Goal: Task Accomplishment & Management: Manage account settings

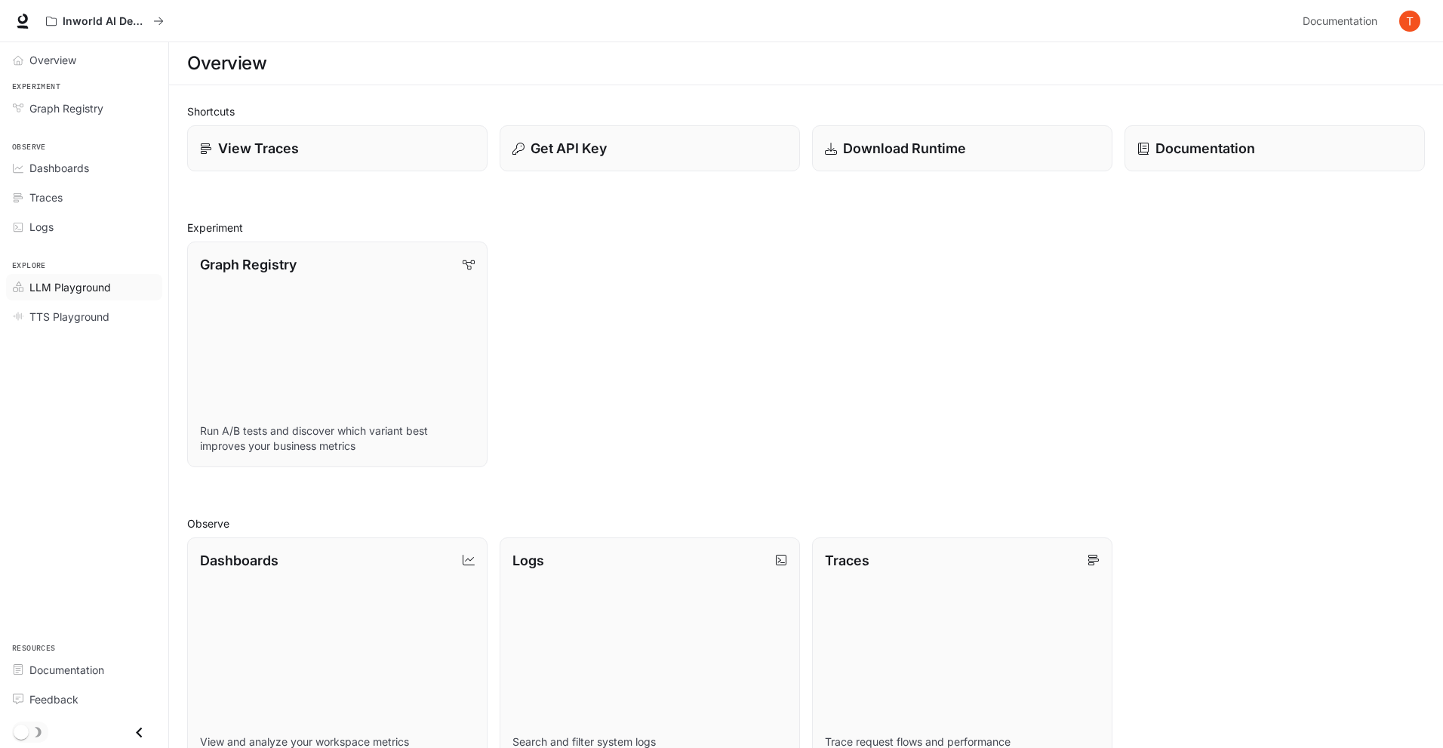
click at [89, 279] on span "LLM Playground" at bounding box center [70, 287] width 82 height 16
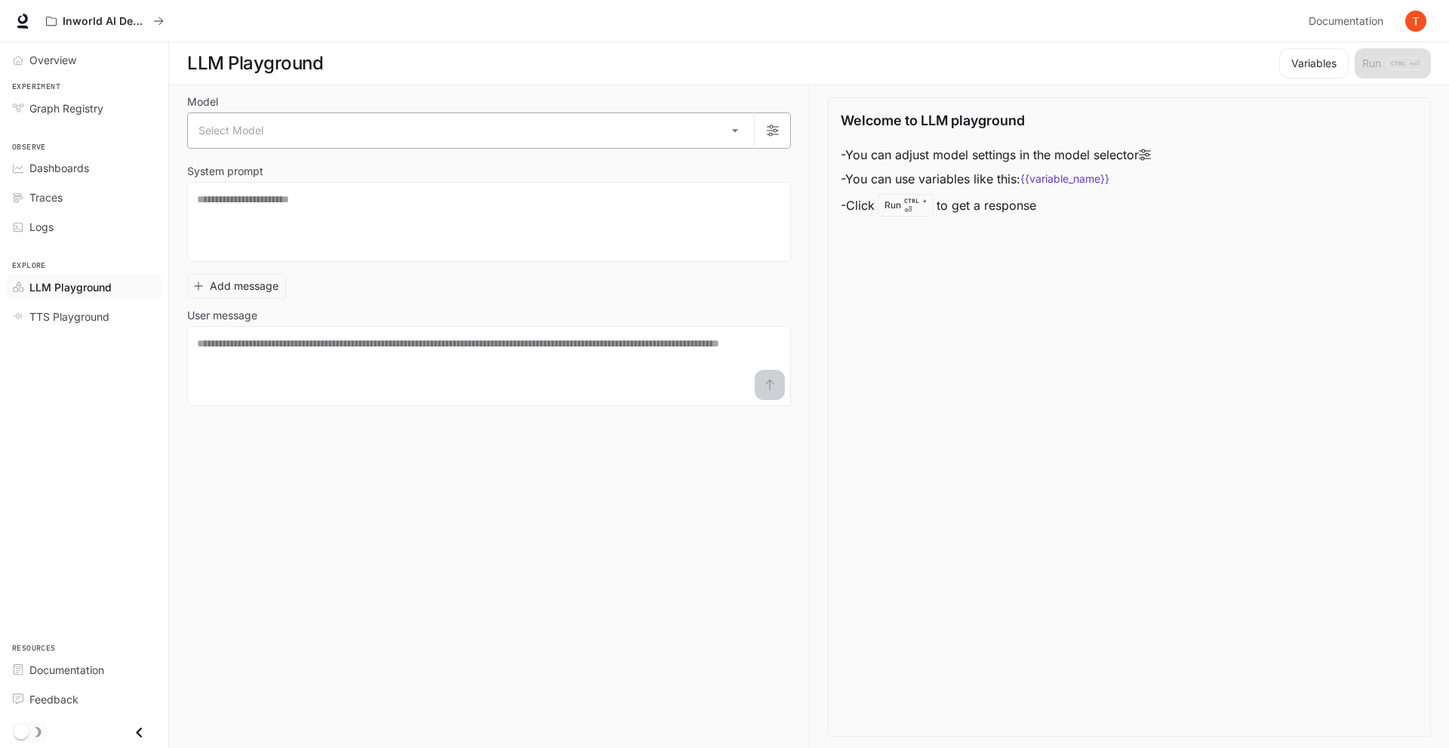
click at [266, 135] on body "Skip to main content Inworld AI Demos Documentation Documentation Portal Overvi…" at bounding box center [724, 374] width 1449 height 749
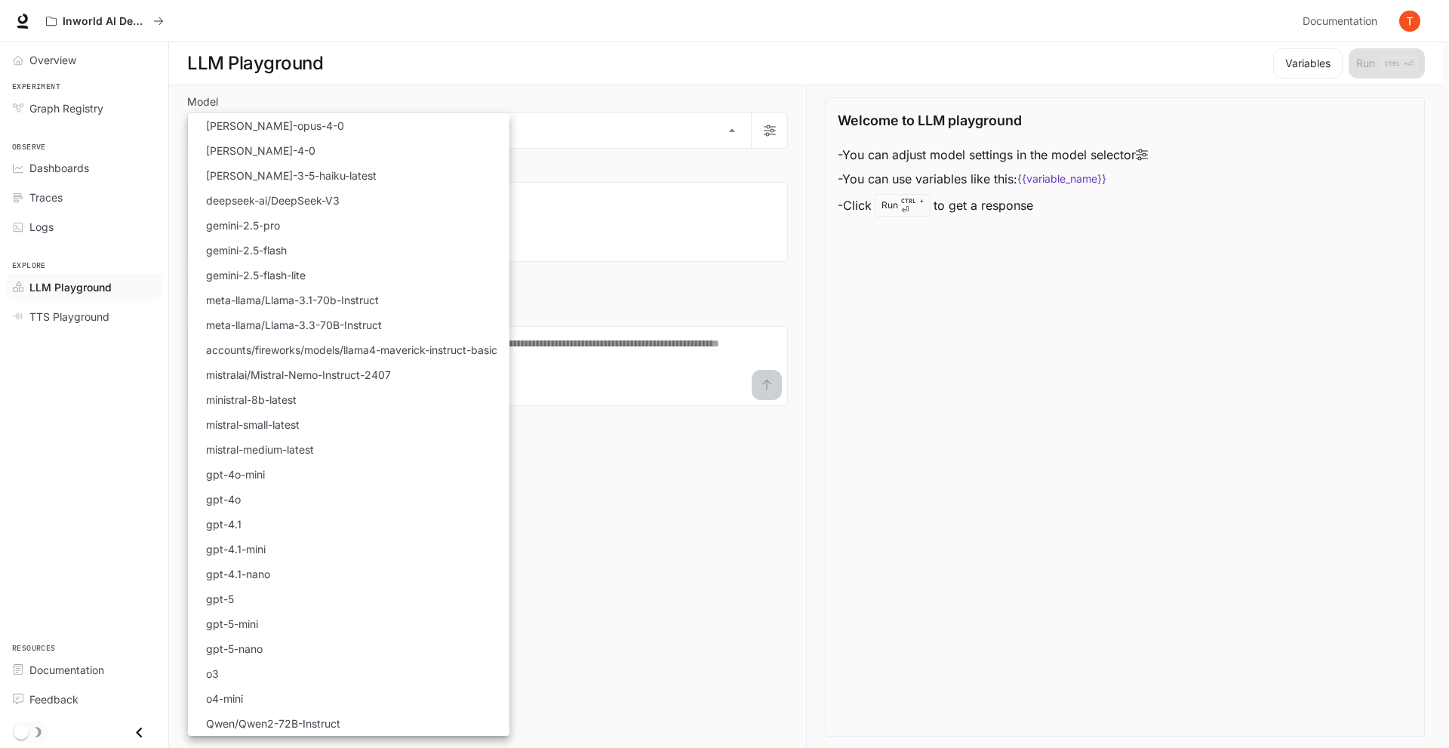
click at [343, 128] on li "[PERSON_NAME]-opus-4-0" at bounding box center [349, 125] width 322 height 25
type input "**********"
click at [340, 131] on body "**********" at bounding box center [721, 374] width 1443 height 749
click at [126, 382] on div at bounding box center [724, 374] width 1449 height 748
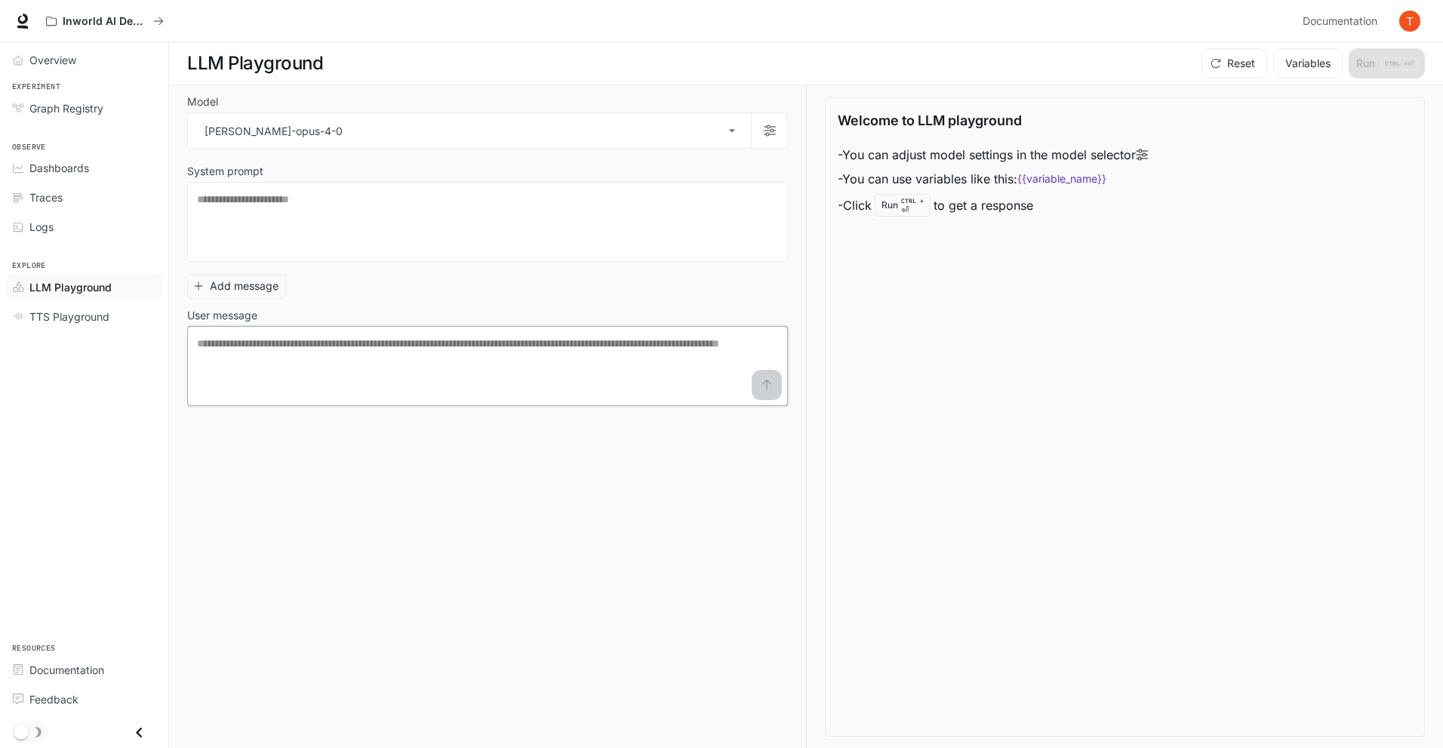
click at [269, 346] on textarea at bounding box center [487, 366] width 581 height 60
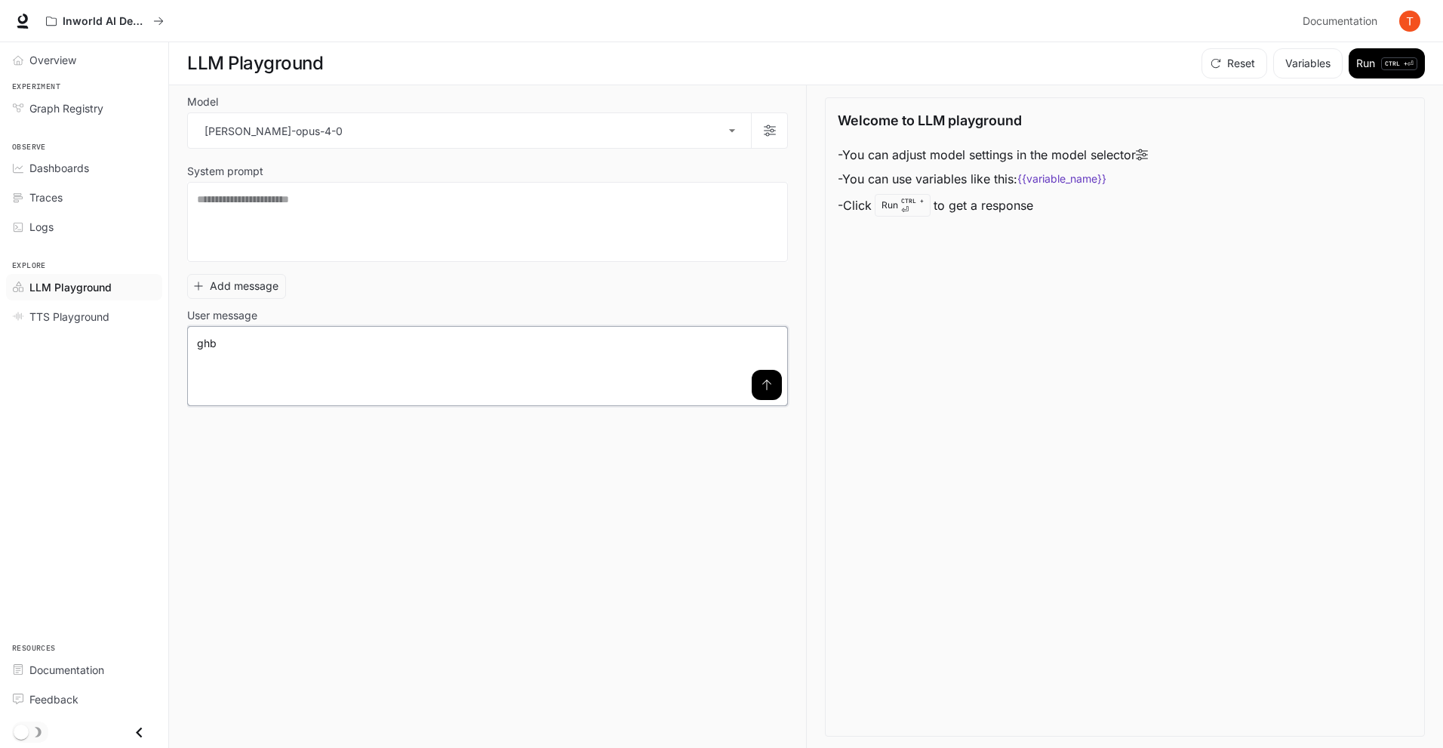
type textarea "*"
type textarea "******"
click at [771, 390] on icon "submit" at bounding box center [767, 385] width 12 height 12
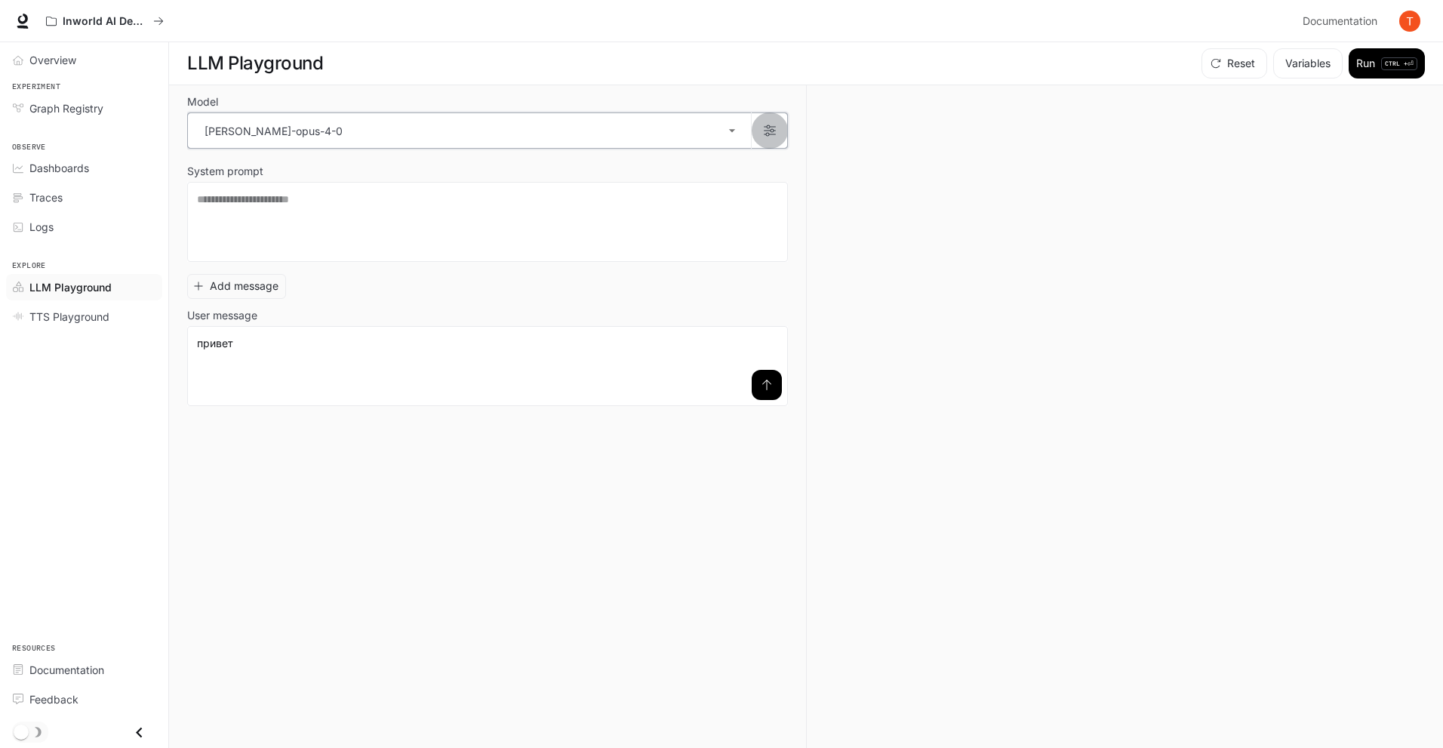
click at [777, 123] on button "button" at bounding box center [769, 130] width 36 height 36
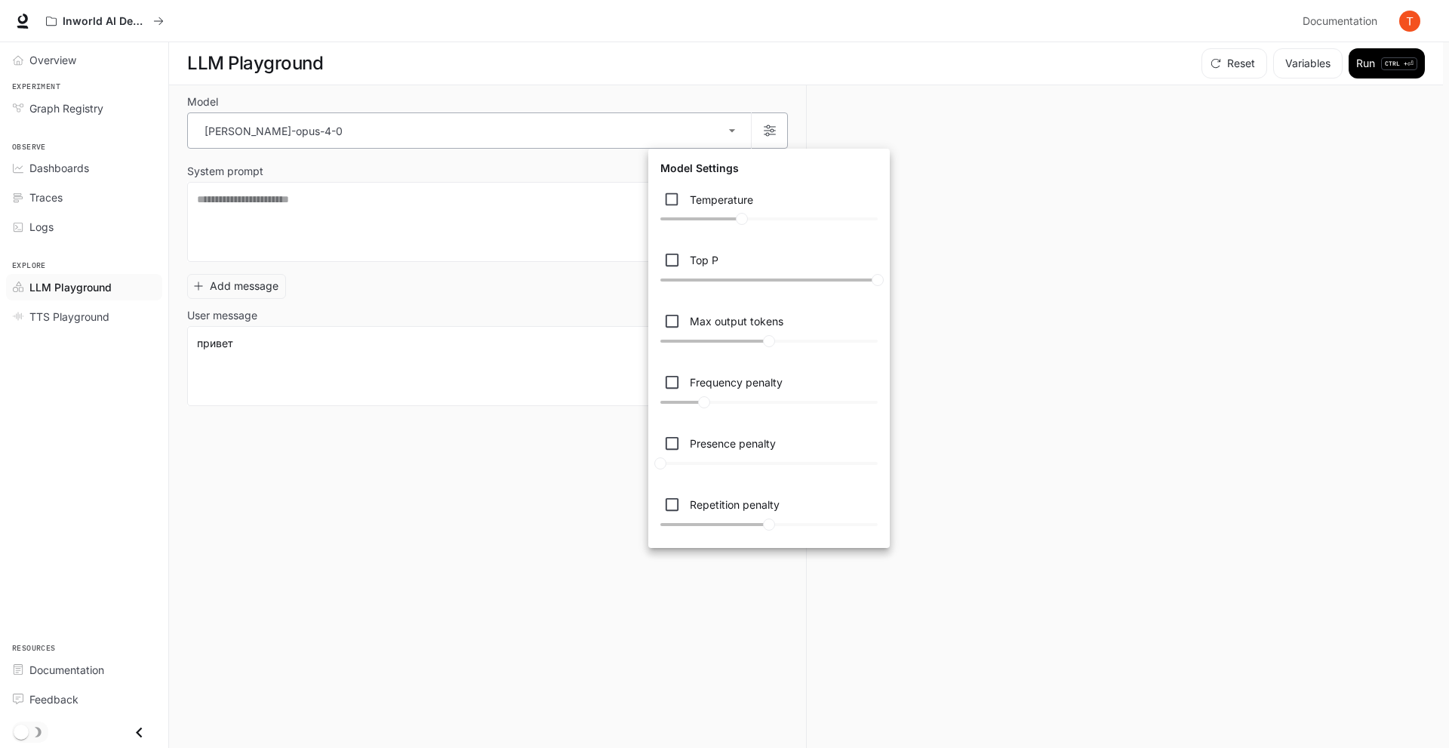
click at [777, 123] on div at bounding box center [724, 374] width 1449 height 748
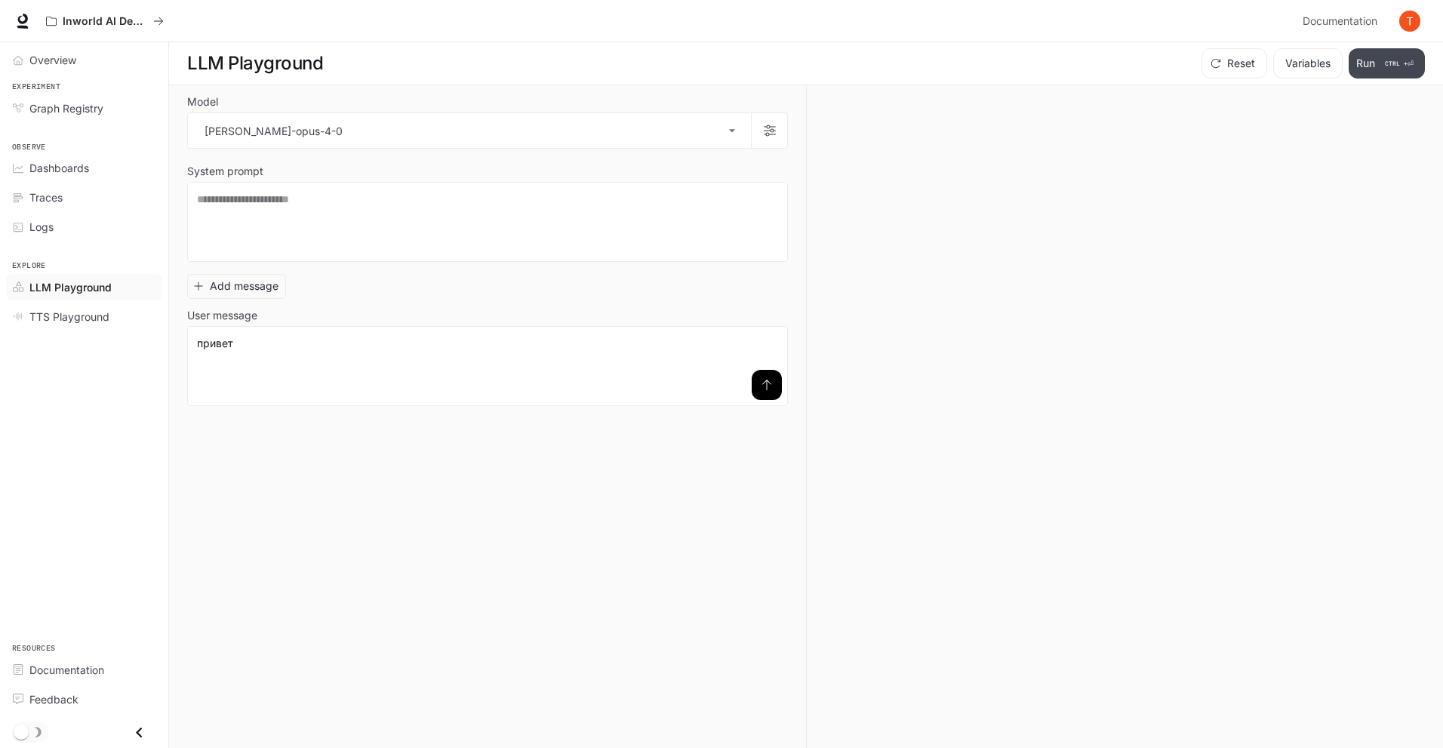
click at [1376, 48] on button "Run CTRL + ⏎" at bounding box center [1387, 63] width 76 height 30
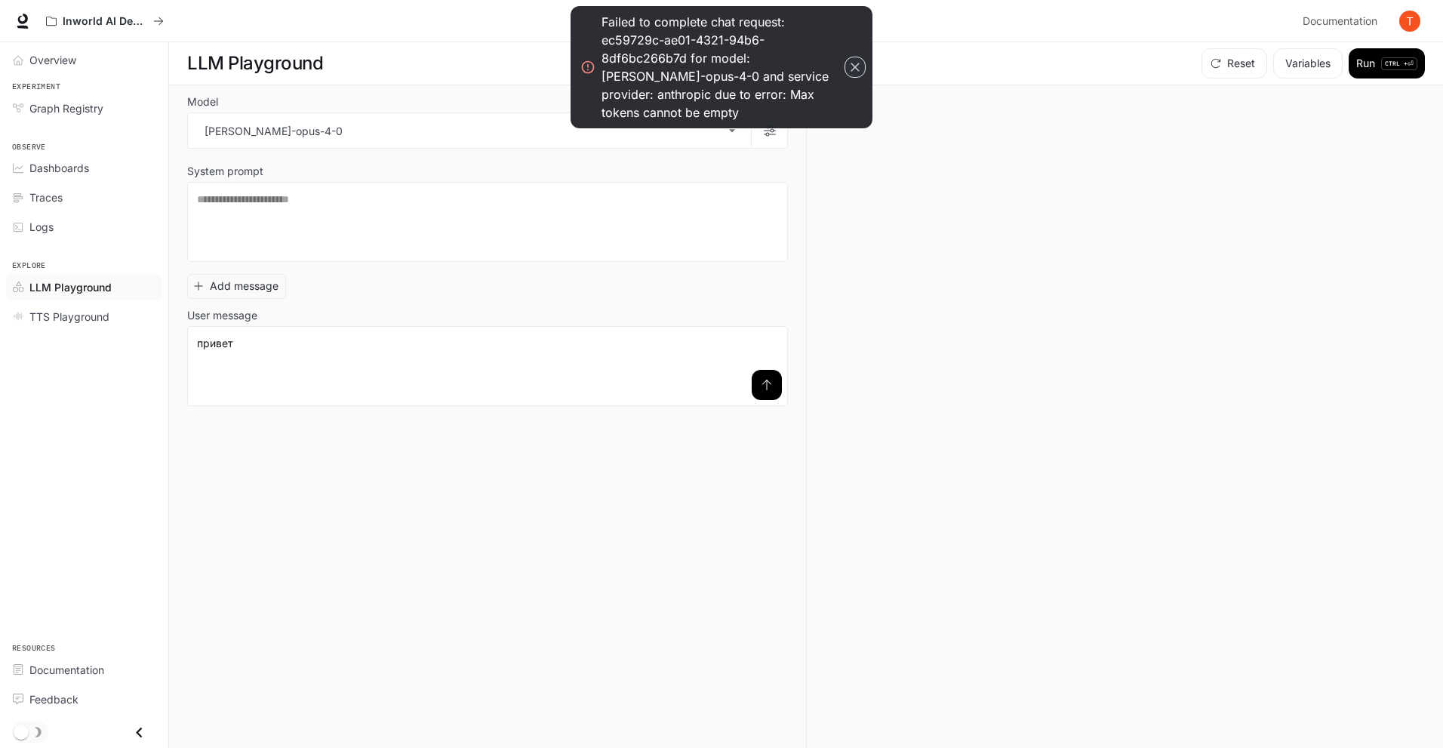
click at [851, 63] on icon "button" at bounding box center [855, 67] width 9 height 9
click at [853, 63] on icon "button" at bounding box center [855, 67] width 9 height 9
click at [847, 57] on button "button" at bounding box center [855, 67] width 21 height 21
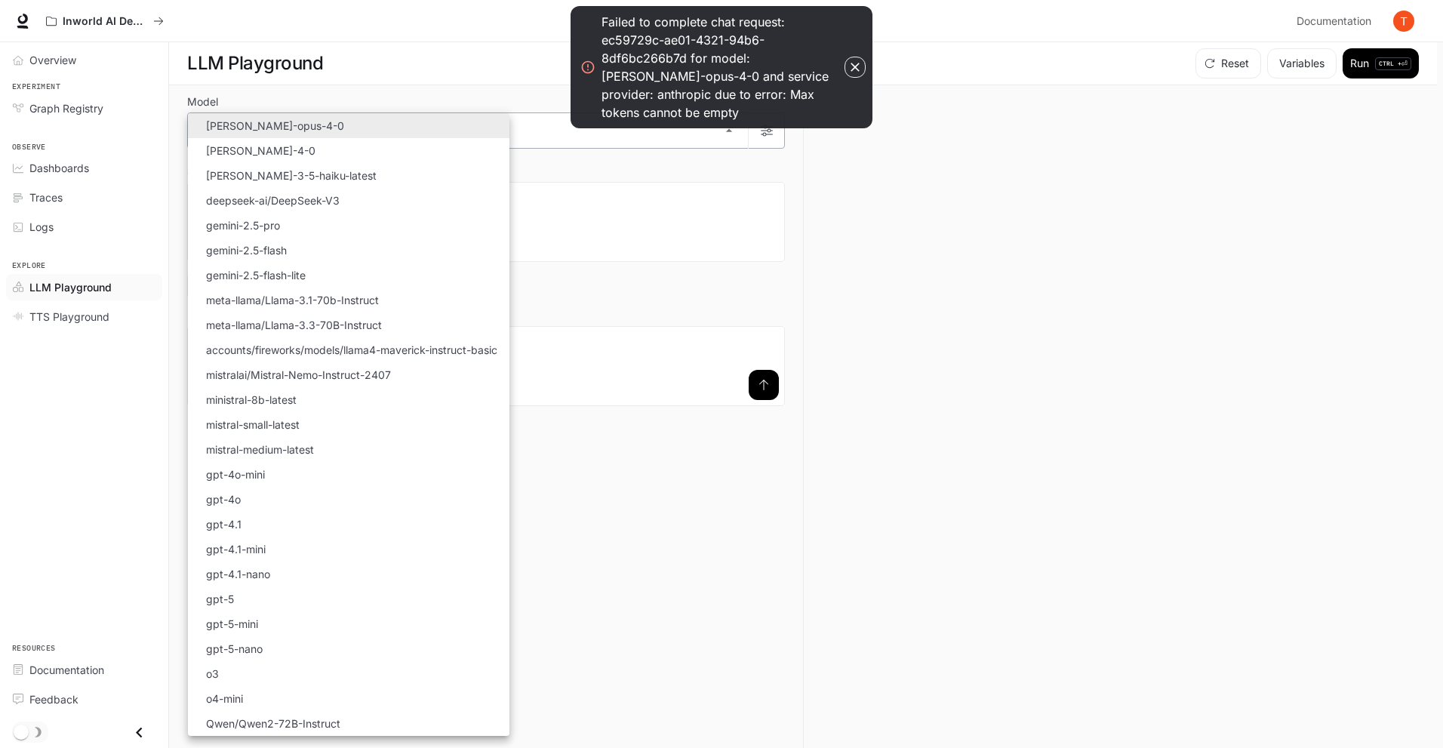
click at [711, 136] on body "**********" at bounding box center [721, 374] width 1443 height 749
click at [274, 506] on li "gpt-4o" at bounding box center [349, 499] width 322 height 25
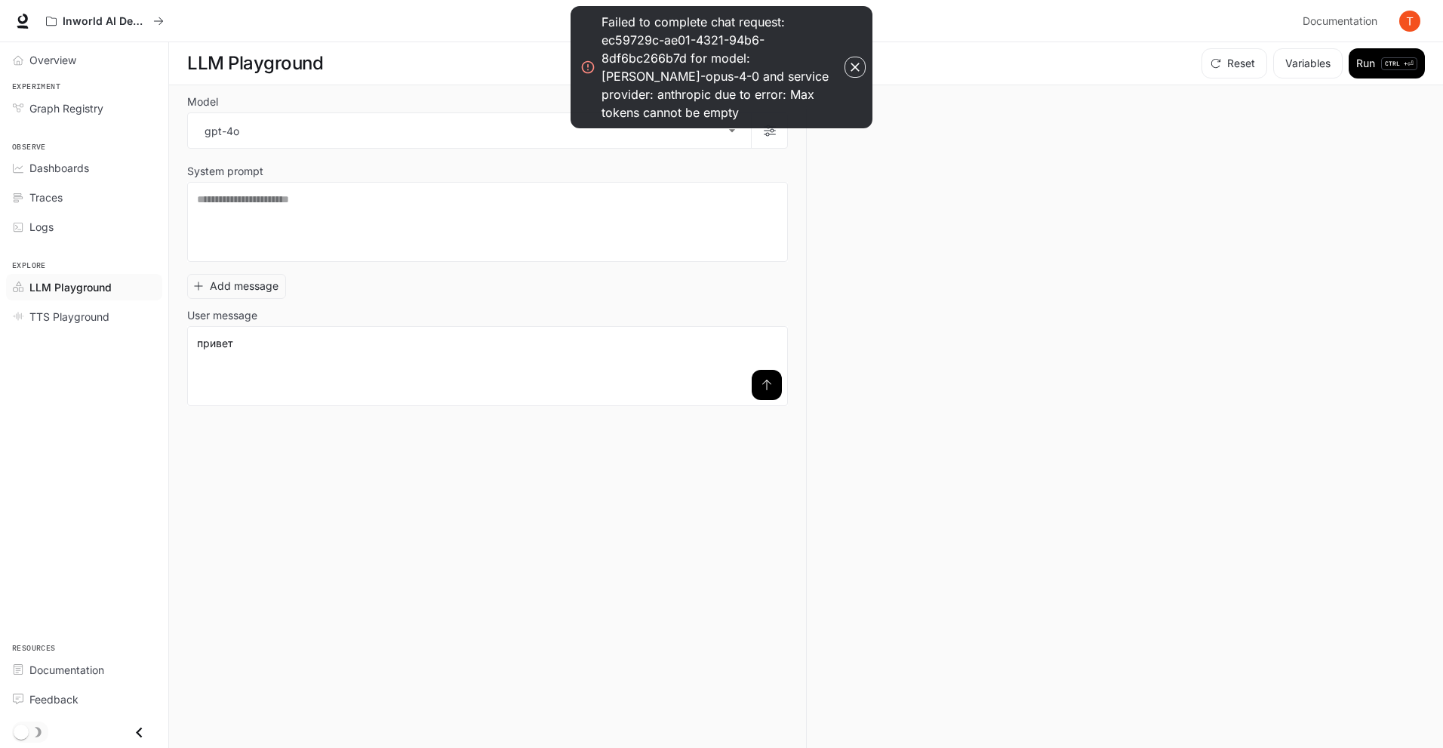
click at [761, 383] on icon "submit" at bounding box center [767, 385] width 12 height 12
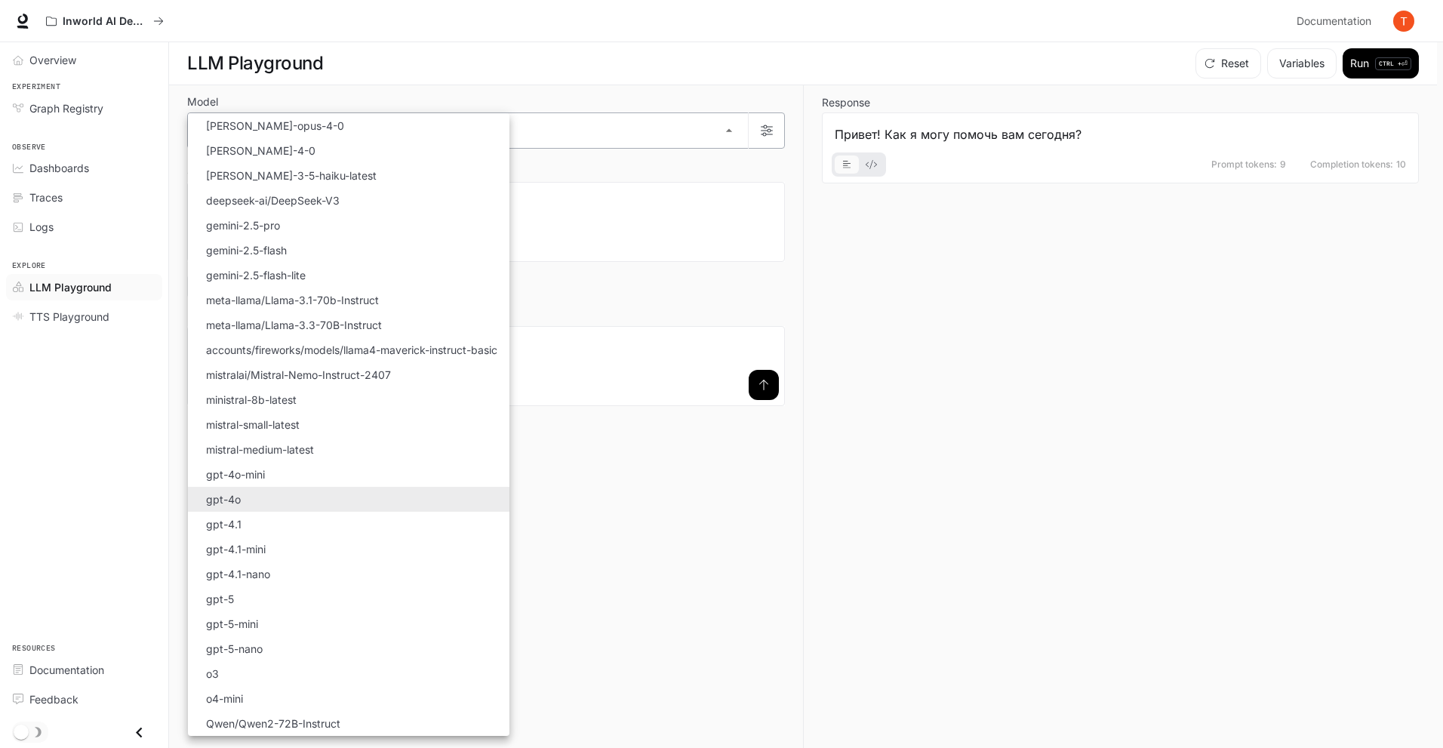
click at [272, 131] on body "Skip to main content Inworld AI Demos Documentation Documentation Portal Overvi…" at bounding box center [721, 374] width 1443 height 749
click at [237, 676] on li "o3" at bounding box center [349, 673] width 322 height 25
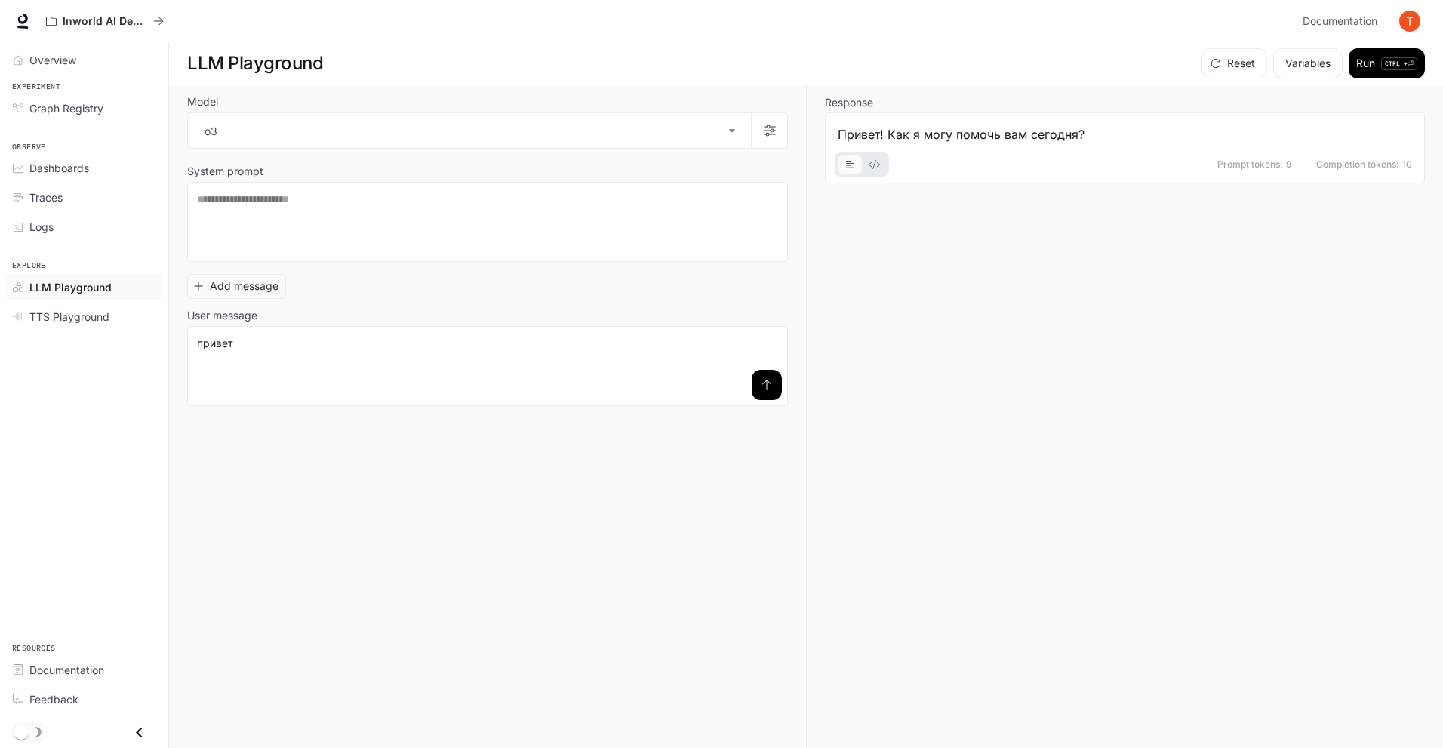
click at [758, 383] on button "submit" at bounding box center [767, 385] width 30 height 30
click at [422, 128] on body "Skip to main content Inworld AI Demos Documentation Documentation Portal Overvi…" at bounding box center [721, 374] width 1443 height 749
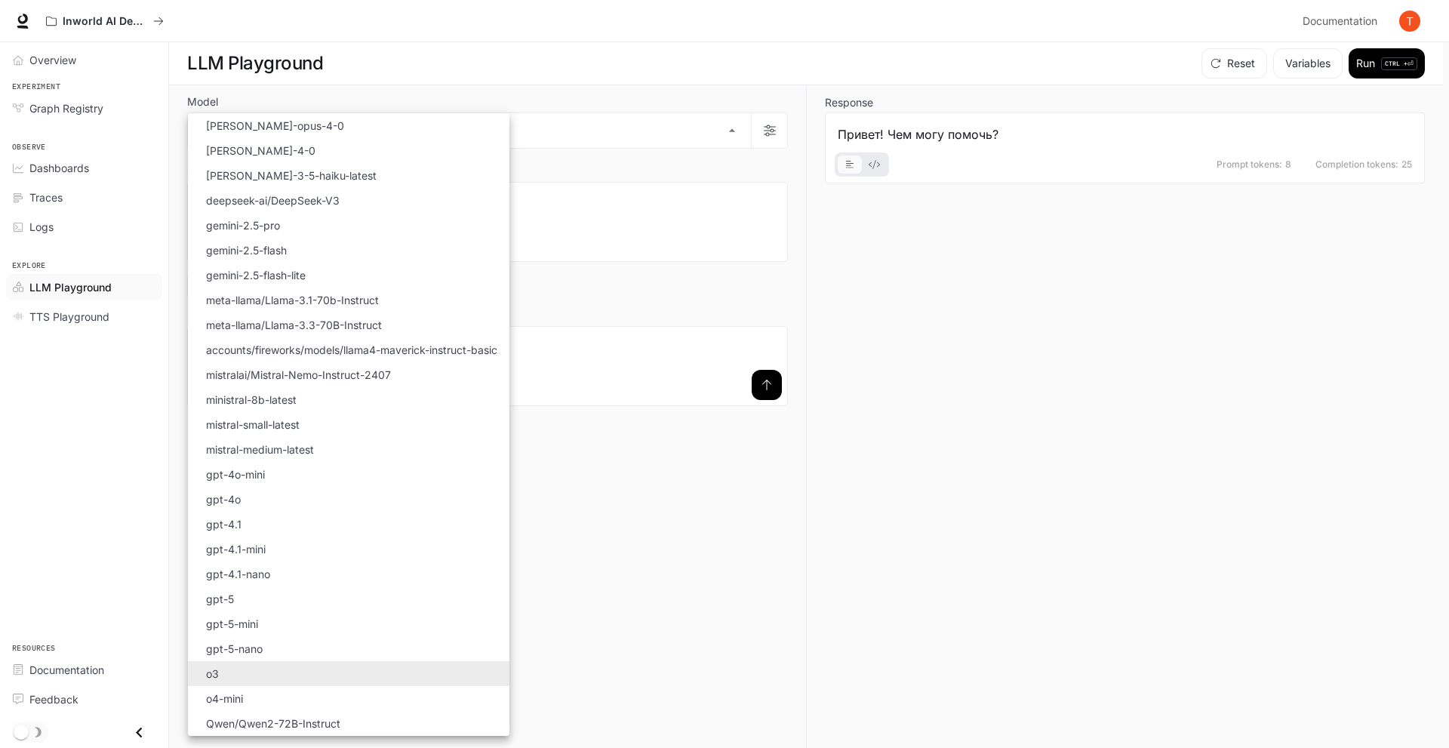
click at [420, 143] on li "[PERSON_NAME]-4-0" at bounding box center [349, 150] width 322 height 25
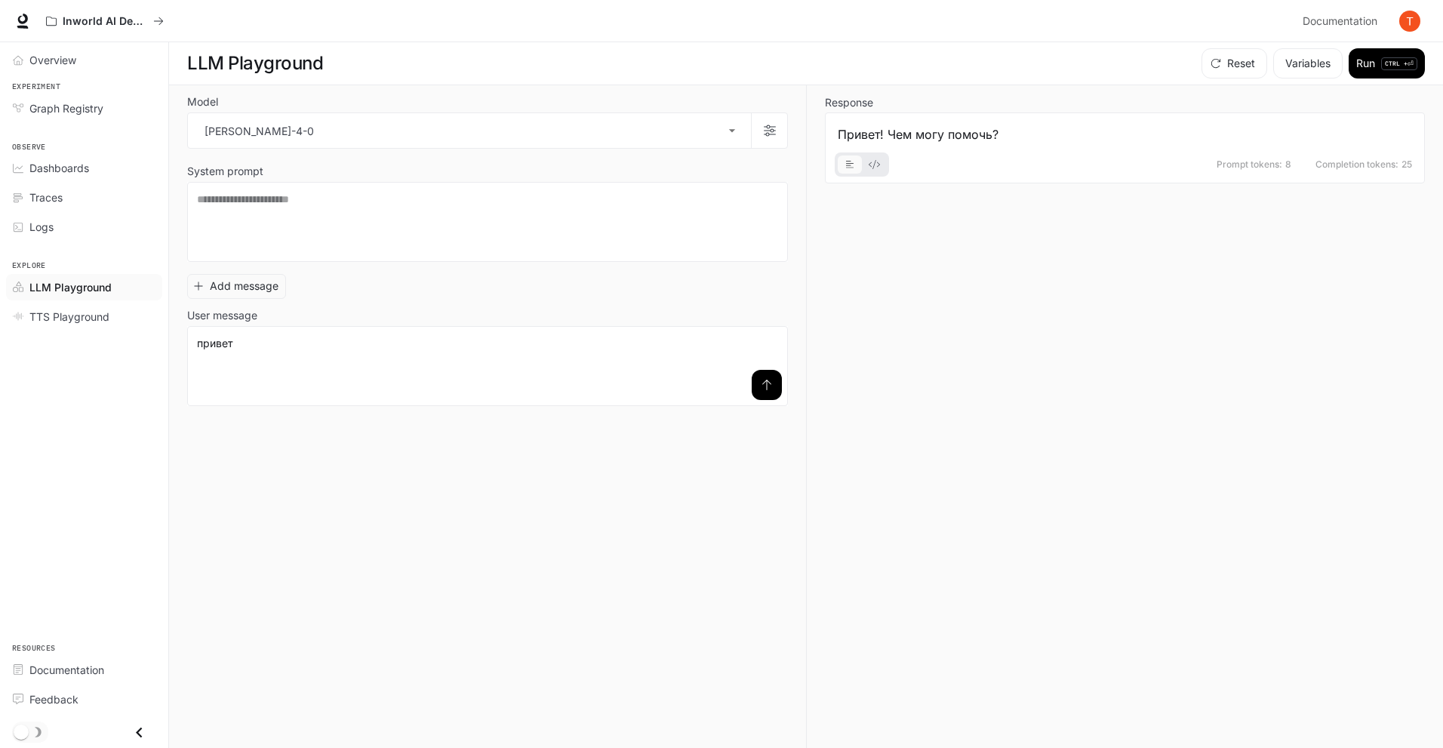
click at [771, 381] on icon "submit" at bounding box center [767, 385] width 12 height 12
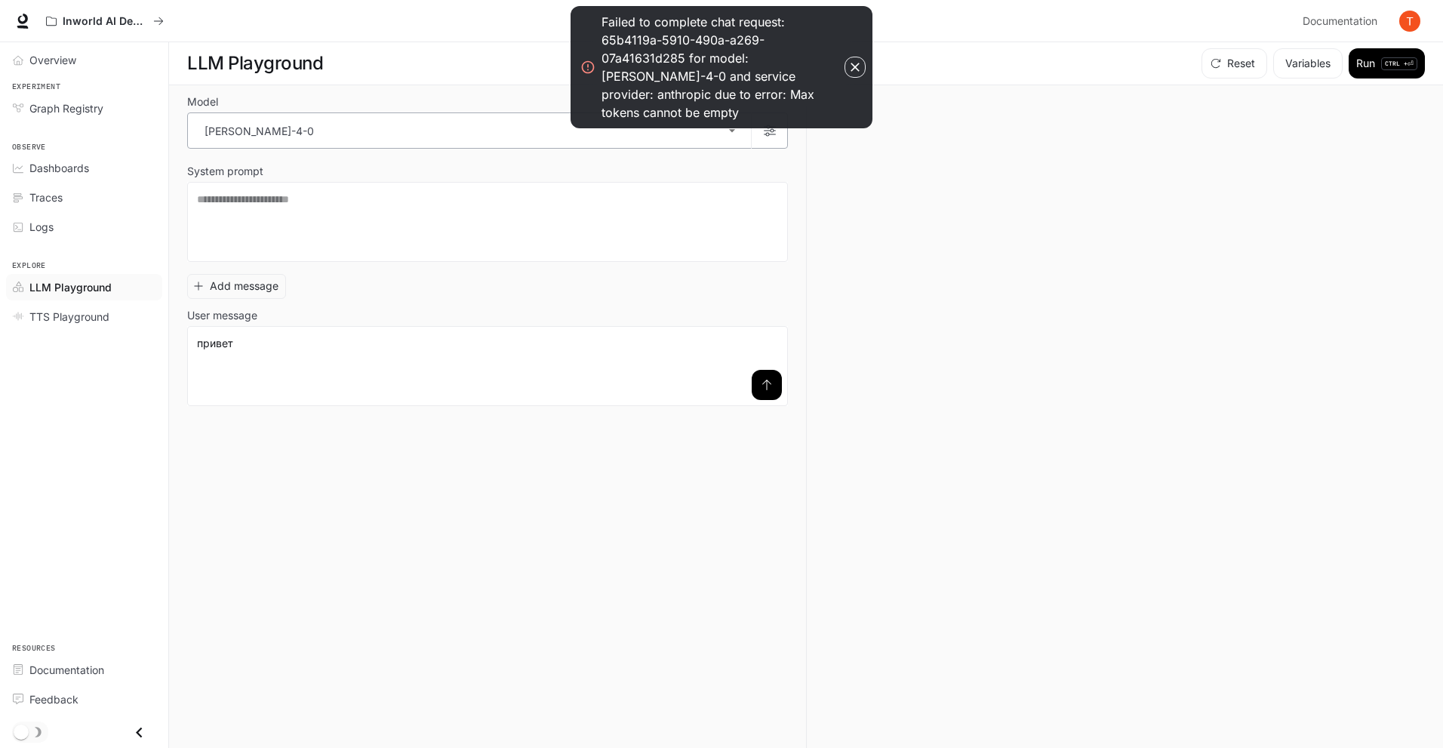
click at [242, 126] on body "**********" at bounding box center [721, 374] width 1443 height 749
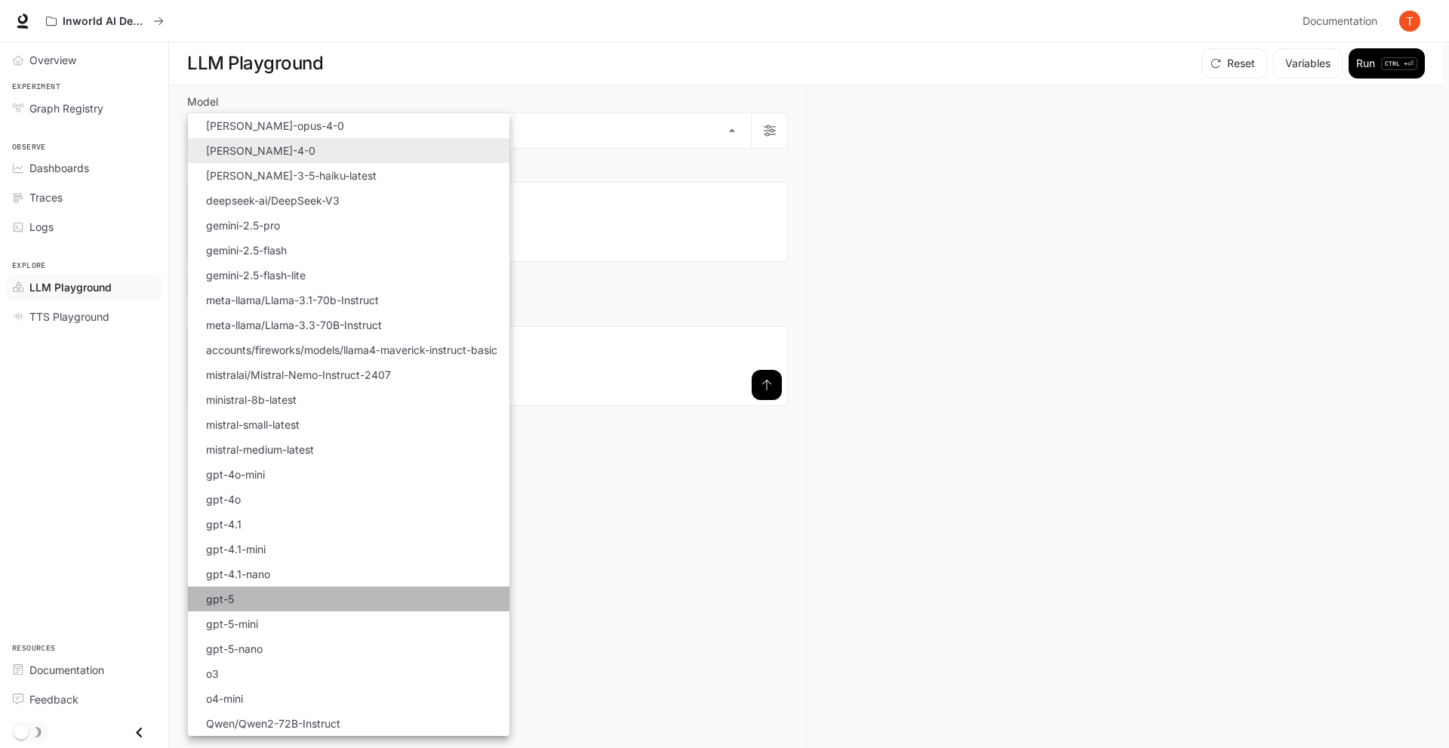
click at [230, 606] on p "gpt-5" at bounding box center [220, 599] width 28 height 16
type input "*****"
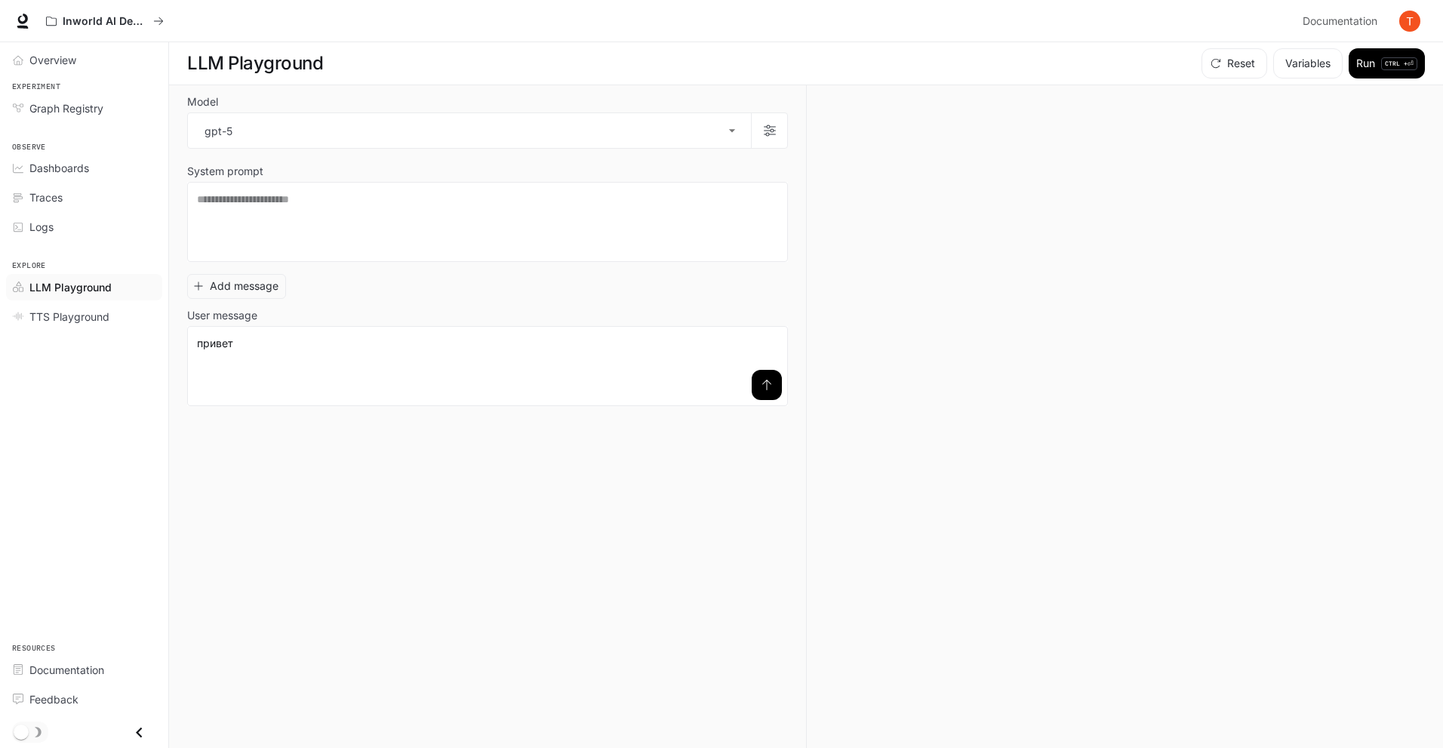
click at [768, 380] on icon "submit" at bounding box center [766, 385] width 9 height 11
click at [90, 325] on link "TTS Playground" at bounding box center [84, 316] width 156 height 26
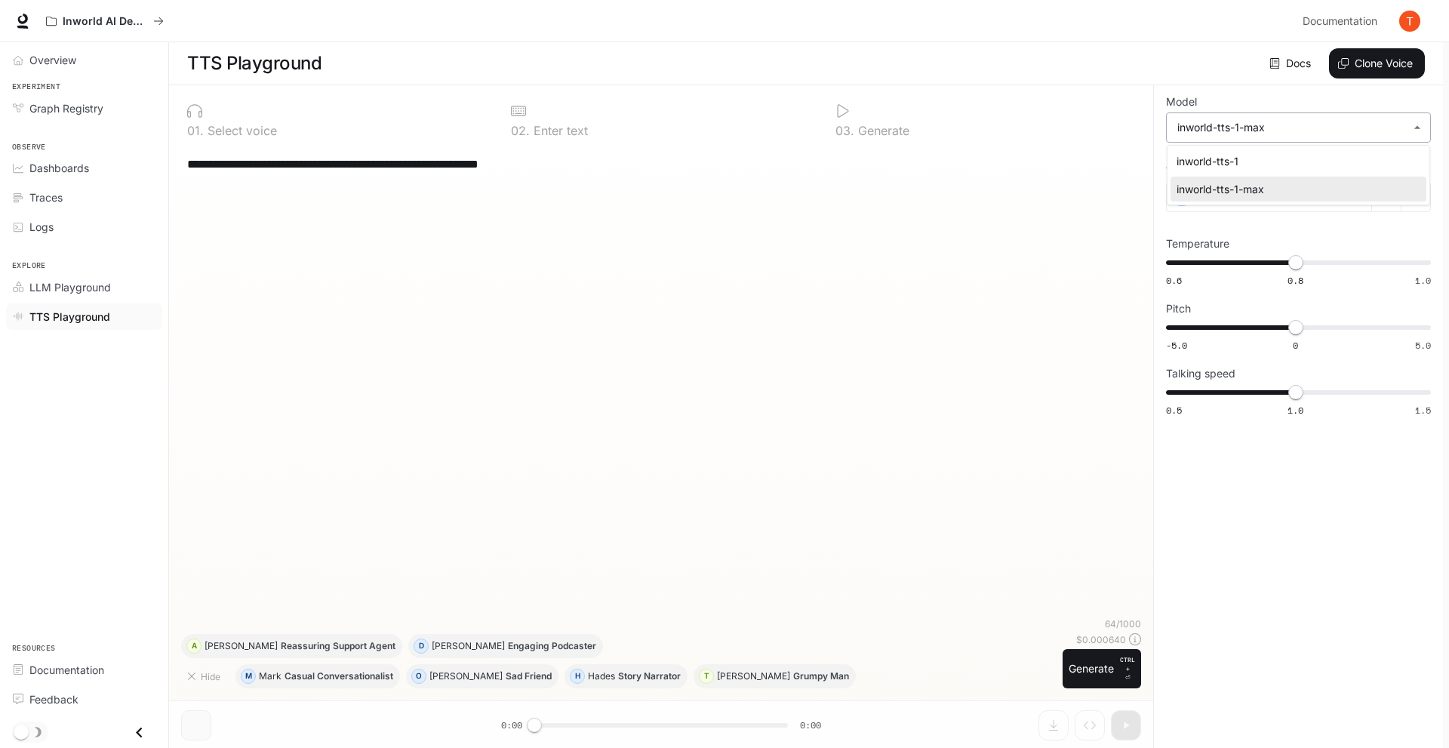
click at [1345, 131] on body "**********" at bounding box center [724, 374] width 1449 height 749
click at [1345, 131] on div at bounding box center [724, 374] width 1449 height 748
click at [74, 58] on span "Overview" at bounding box center [52, 60] width 47 height 16
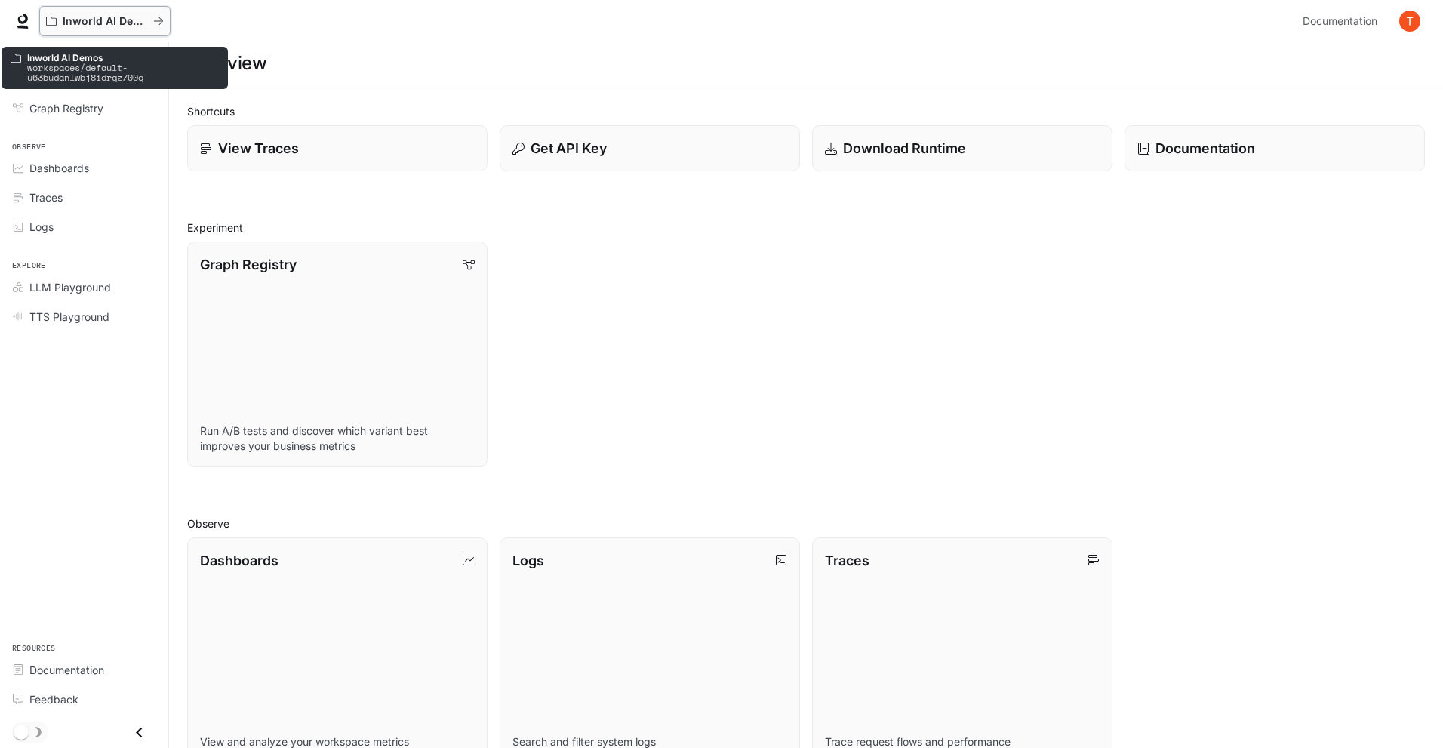
click at [123, 24] on p "Inworld AI Demos" at bounding box center [105, 21] width 85 height 13
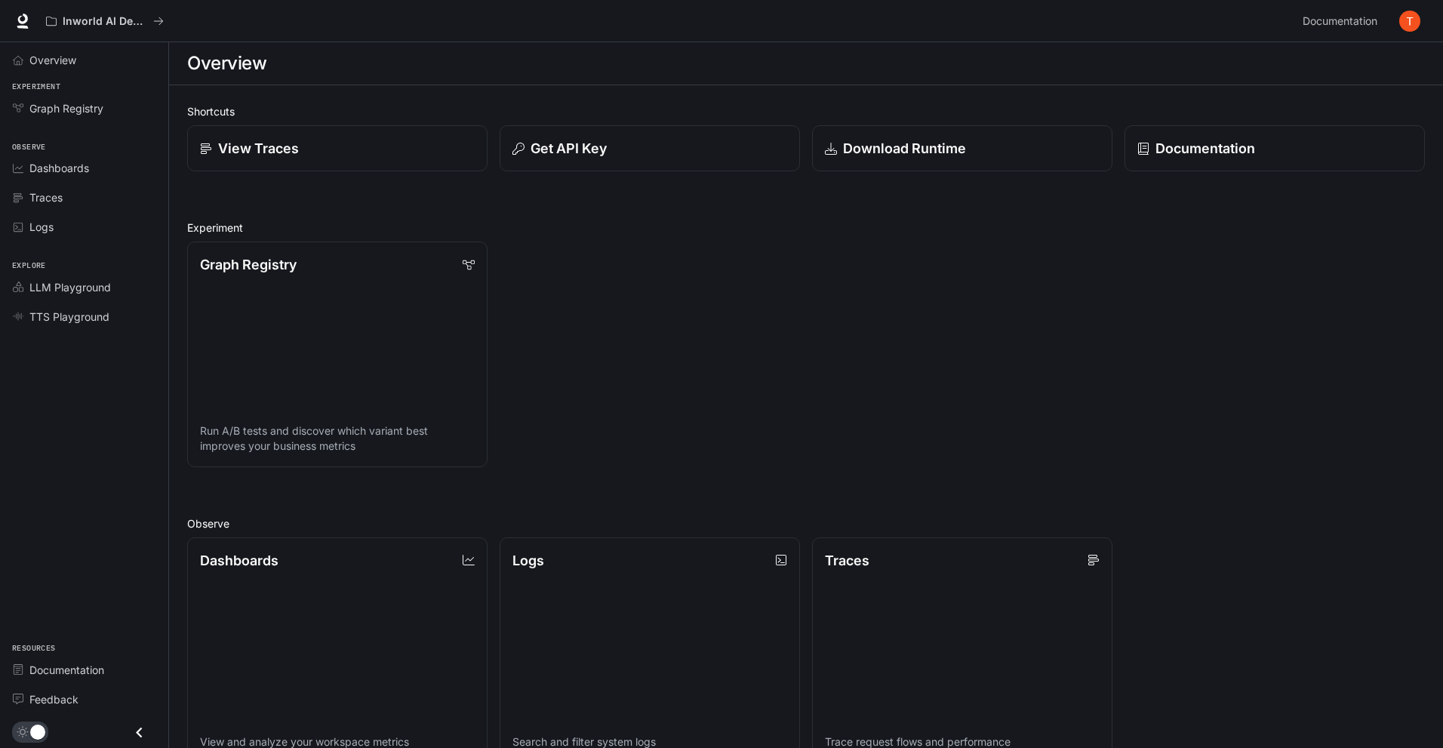
click at [1407, 14] on img "button" at bounding box center [1409, 21] width 21 height 21
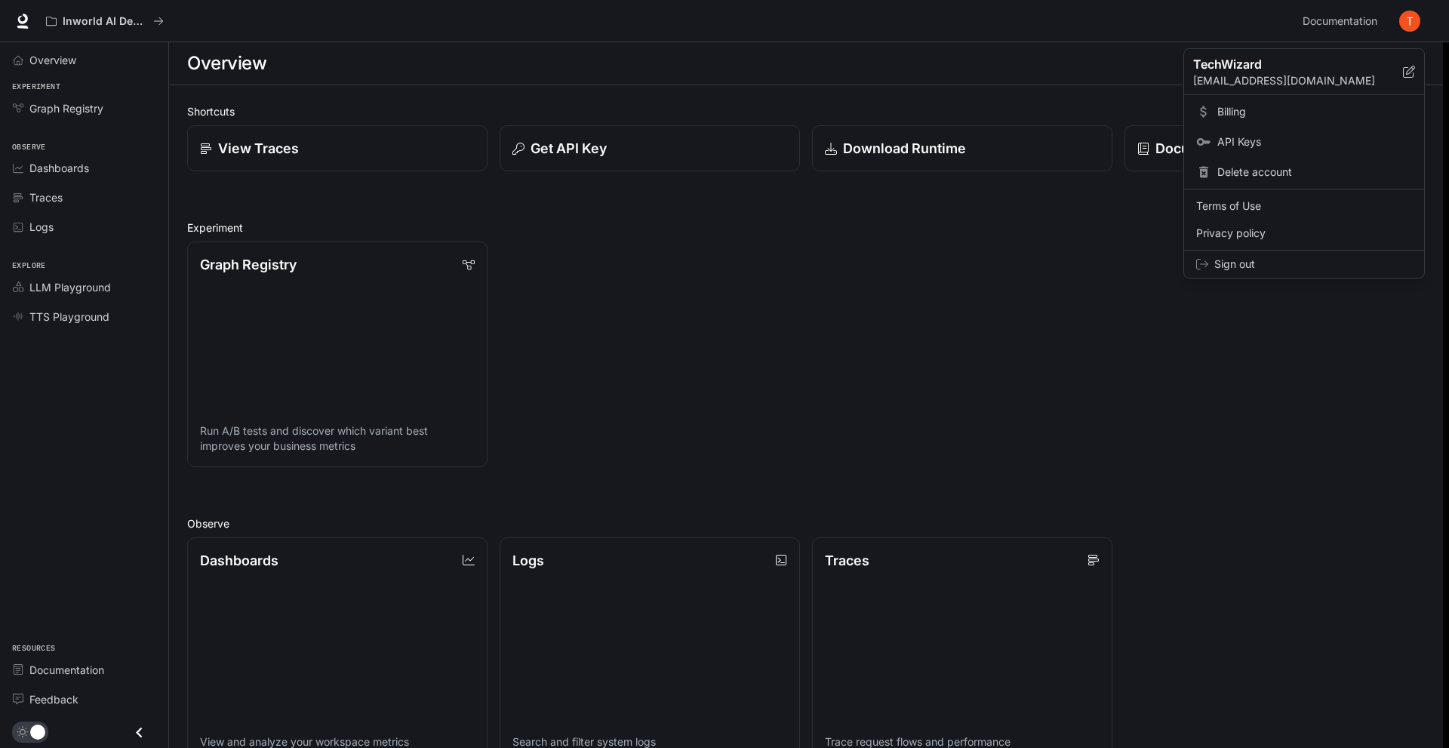
click at [1306, 97] on div "Billing API Keys Delete account" at bounding box center [1304, 142] width 240 height 94
click at [1285, 107] on span "Billing" at bounding box center [1315, 111] width 195 height 15
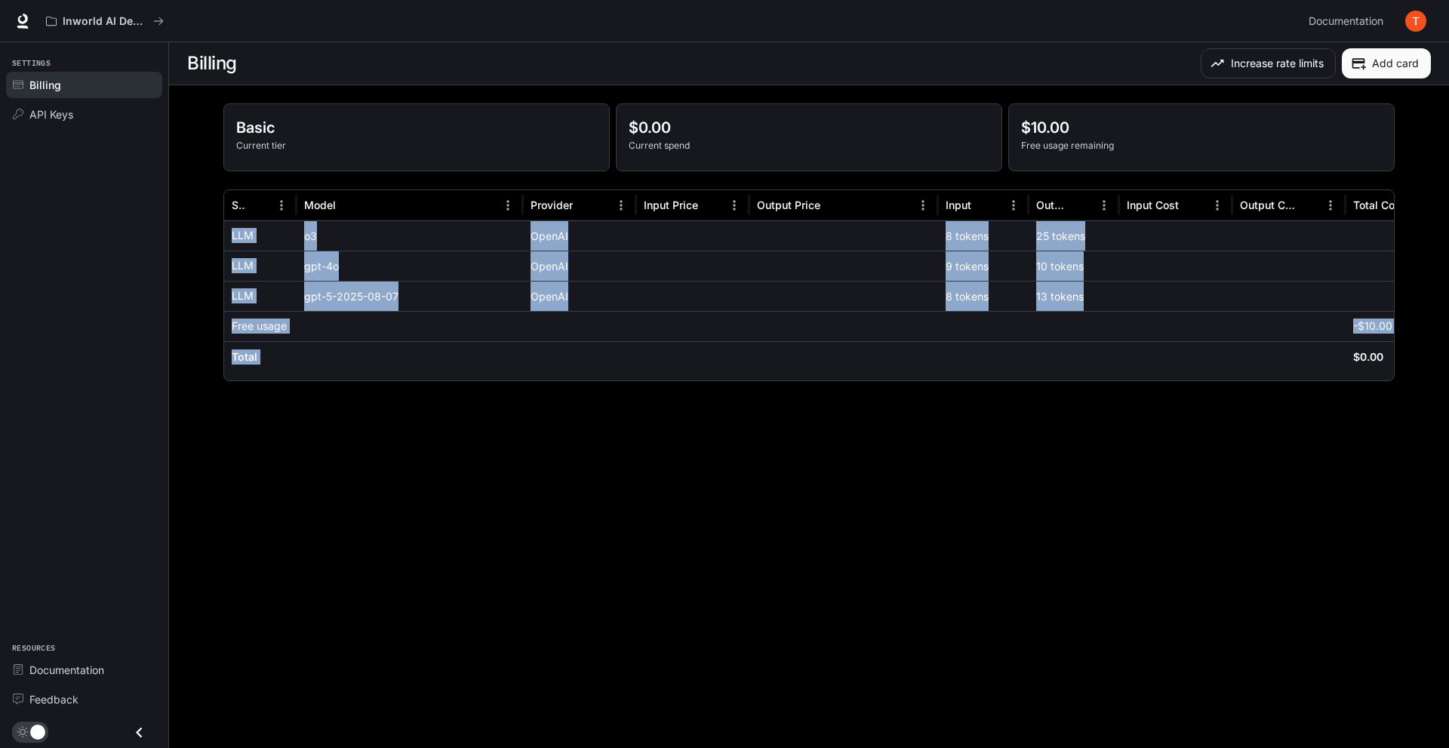
scroll to position [0, 65]
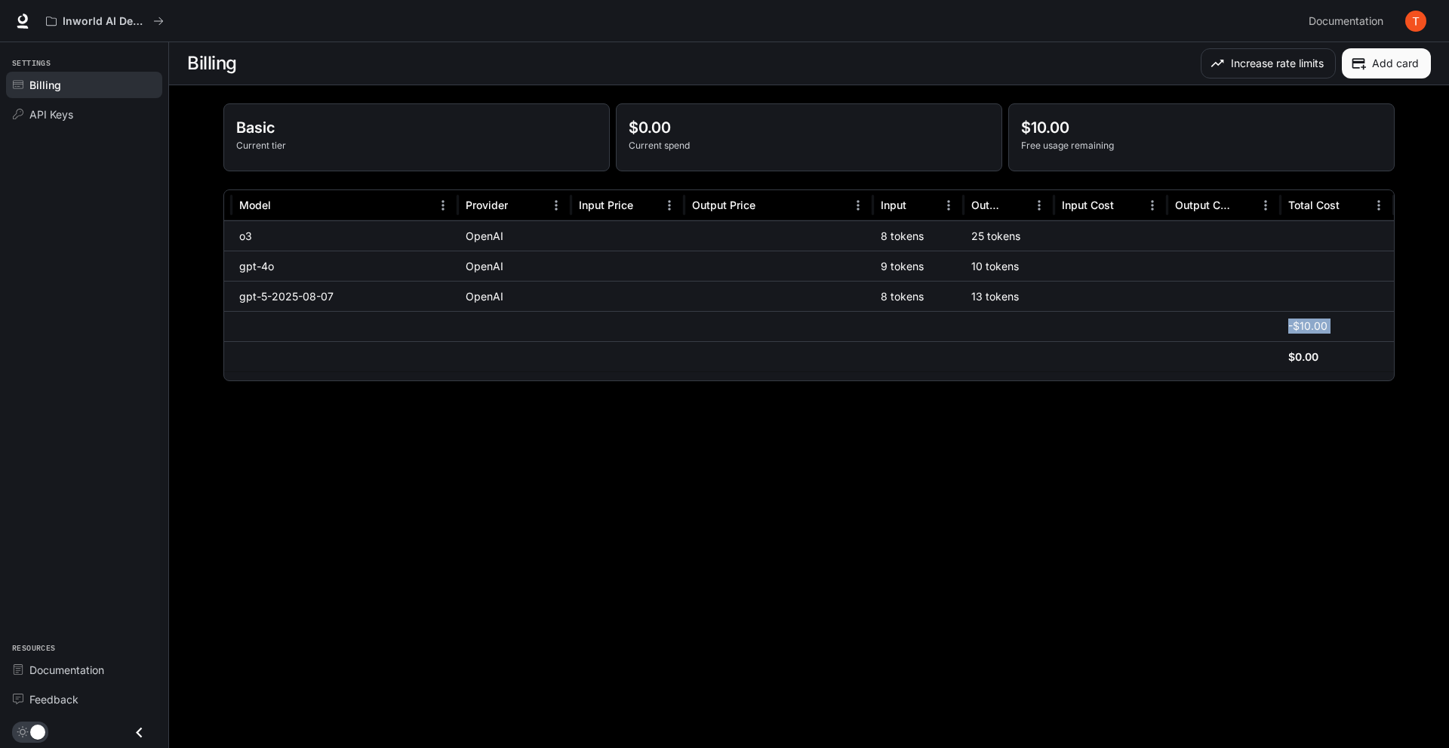
drag, startPoint x: 1355, startPoint y: 365, endPoint x: 547, endPoint y: 320, distance: 808.9
click at [547, 320] on div "LLM o3 OpenAI 8 tokens 25 tokens LLM gpt-4o OpenAI 9 tokens 10 tokens LLM gpt-5…" at bounding box center [776, 295] width 1235 height 151
click at [540, 325] on div at bounding box center [514, 326] width 113 height 30
click at [1418, 19] on img "button" at bounding box center [1416, 21] width 21 height 21
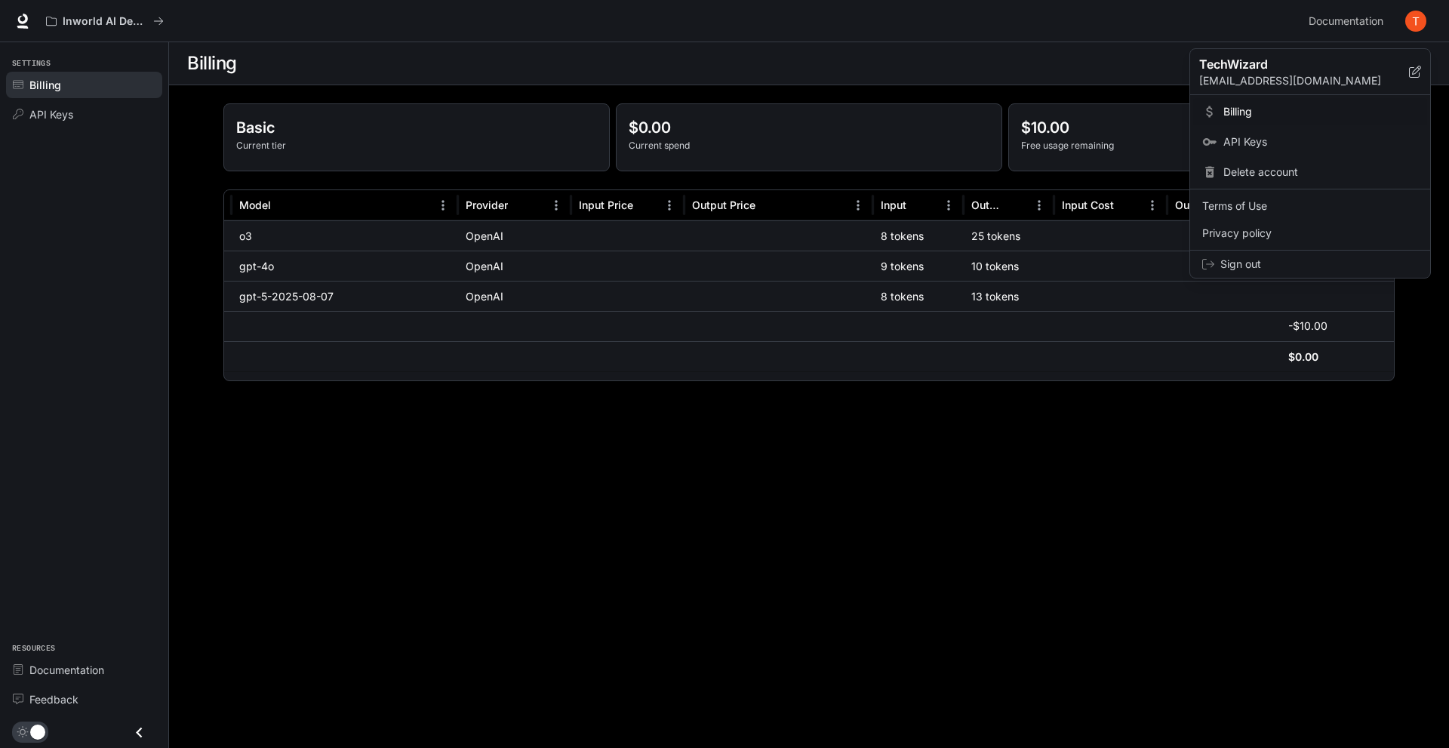
click at [300, 414] on div at bounding box center [724, 374] width 1449 height 748
